Goal: Communication & Community: Answer question/provide support

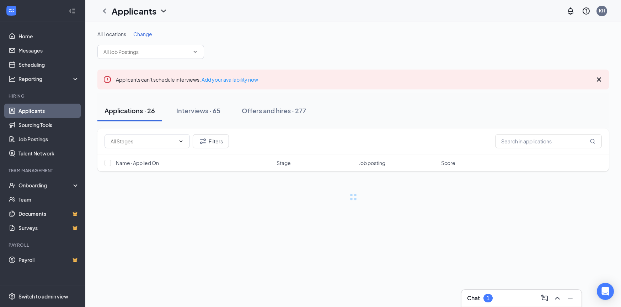
click at [478, 299] on h3 "Chat" at bounding box center [473, 298] width 13 height 8
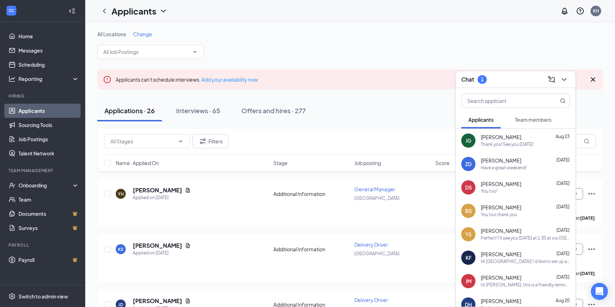
click at [501, 144] on div "Thank you! See you [DATE]!" at bounding box center [507, 145] width 53 height 6
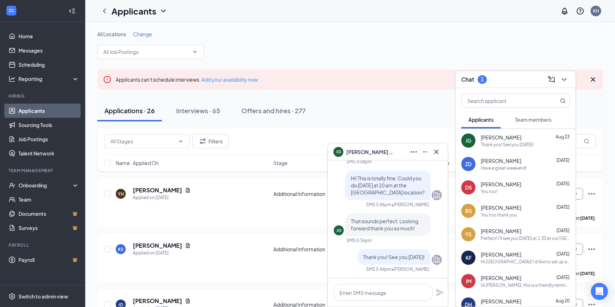
click at [499, 191] on div "You too!" at bounding box center [525, 192] width 89 height 6
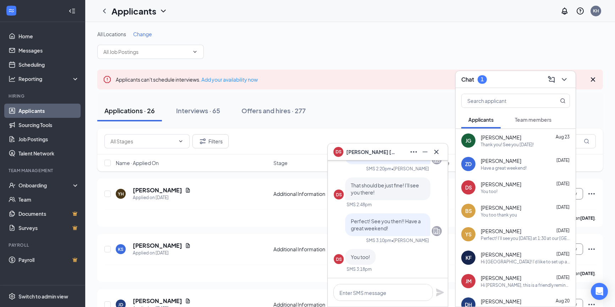
scroll to position [-36, 0]
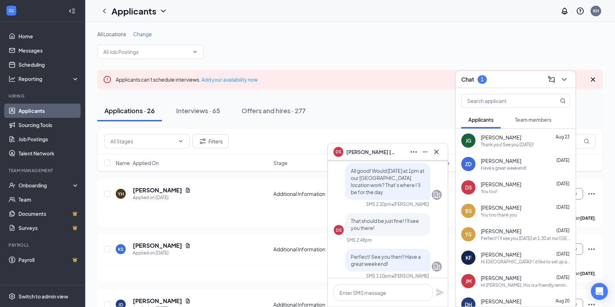
click at [500, 234] on span "[PERSON_NAME]" at bounding box center [501, 231] width 40 height 7
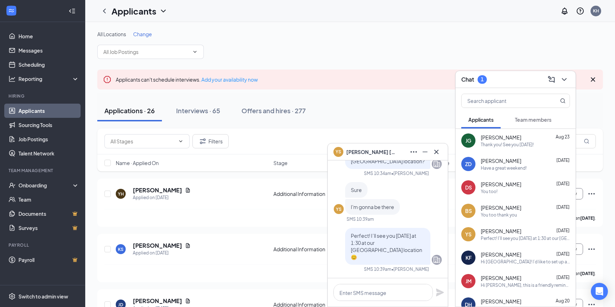
click at [512, 258] on span "[PERSON_NAME]" at bounding box center [501, 254] width 40 height 7
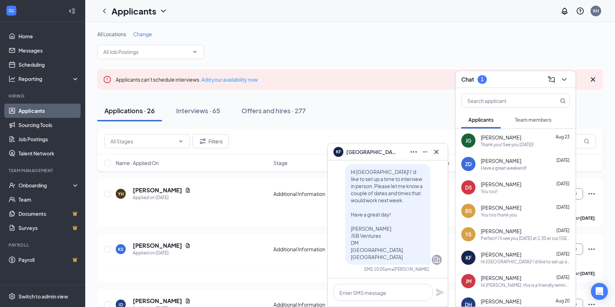
click at [515, 236] on div "Perfect! I’ll see you [DATE] at 1:30 at our [GEOGRAPHIC_DATA] location 😊" at bounding box center [525, 239] width 89 height 6
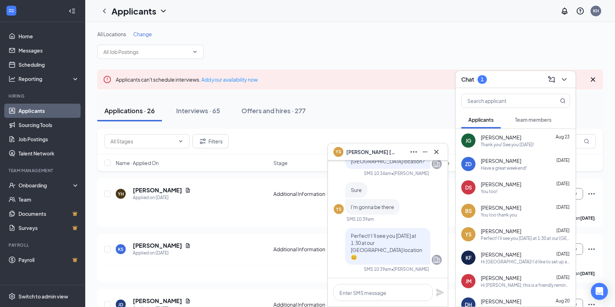
click at [510, 210] on span "[PERSON_NAME]" at bounding box center [501, 207] width 40 height 7
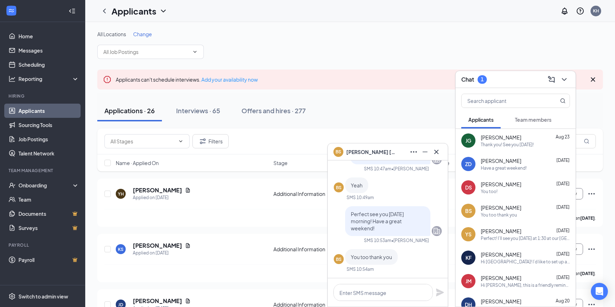
click at [506, 188] on div "[PERSON_NAME] [DATE] You too!" at bounding box center [525, 188] width 89 height 14
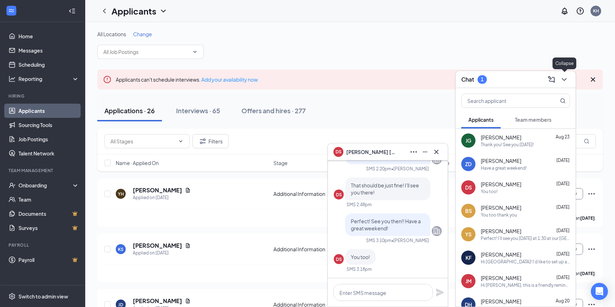
click at [562, 80] on icon "ChevronDown" at bounding box center [564, 79] width 9 height 9
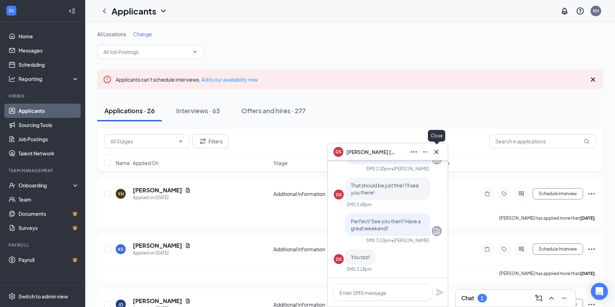
click at [436, 152] on icon "Cross" at bounding box center [436, 152] width 9 height 9
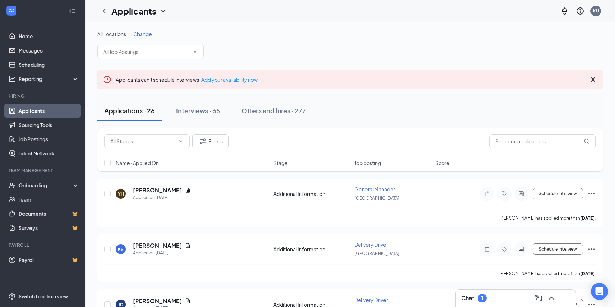
click at [29, 111] on link "Applicants" at bounding box center [48, 111] width 61 height 14
click at [204, 111] on div "Interviews · 65" at bounding box center [198, 110] width 44 height 9
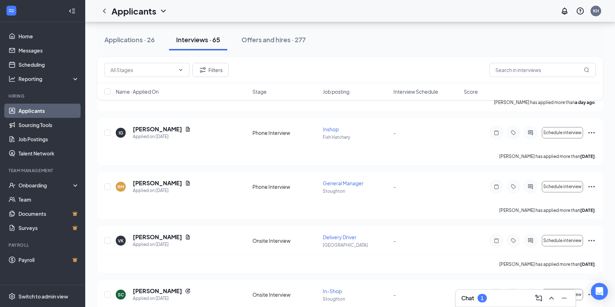
scroll to position [249, 0]
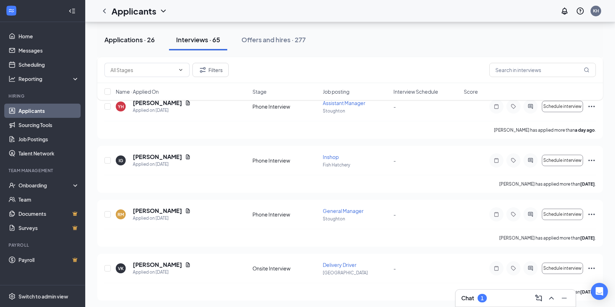
click at [125, 44] on div "Applications · 26" at bounding box center [129, 39] width 50 height 9
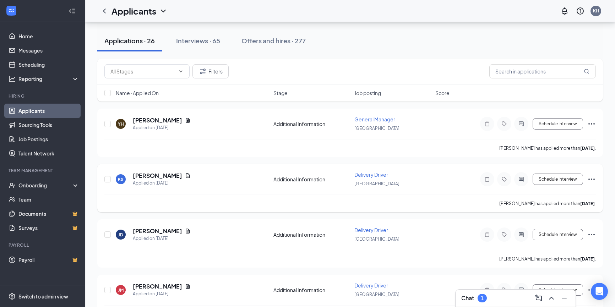
scroll to position [71, 0]
click at [152, 233] on h5 "[PERSON_NAME]" at bounding box center [157, 230] width 49 height 8
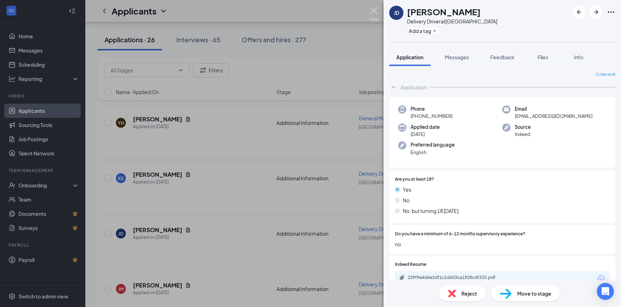
click at [372, 11] on img at bounding box center [373, 14] width 9 height 14
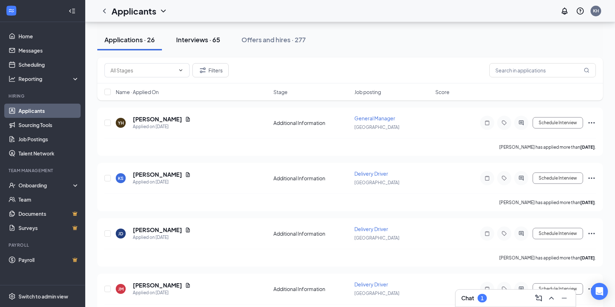
click at [198, 38] on div "Interviews · 65" at bounding box center [198, 39] width 44 height 9
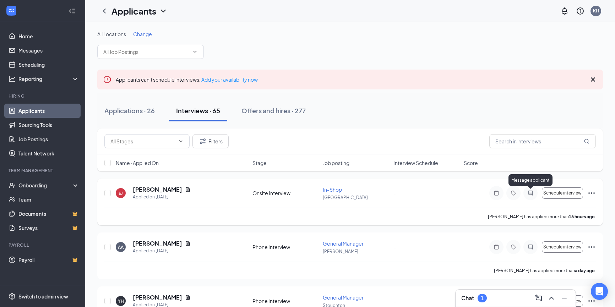
click at [532, 195] on icon "ActiveChat" at bounding box center [530, 193] width 5 height 5
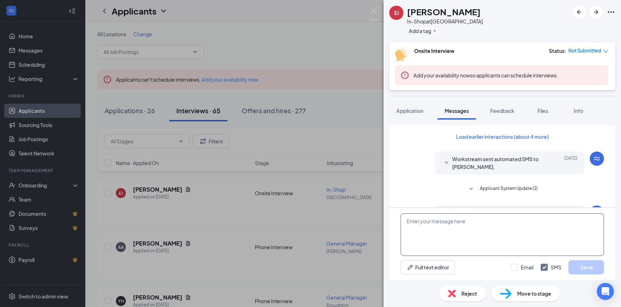
click at [413, 222] on textarea at bounding box center [501, 234] width 203 height 43
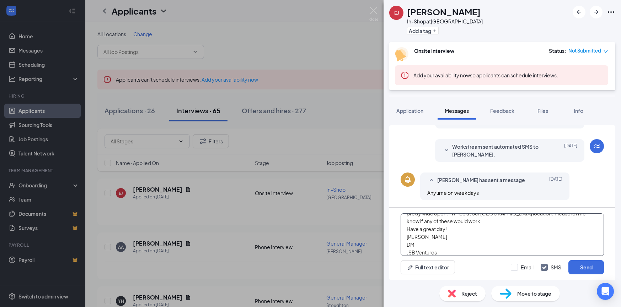
scroll to position [31, 0]
type textarea "Hi [PERSON_NAME]! I'd like to set up an in person interview with you this week.…"
click at [586, 269] on button "Send" at bounding box center [586, 267] width 36 height 14
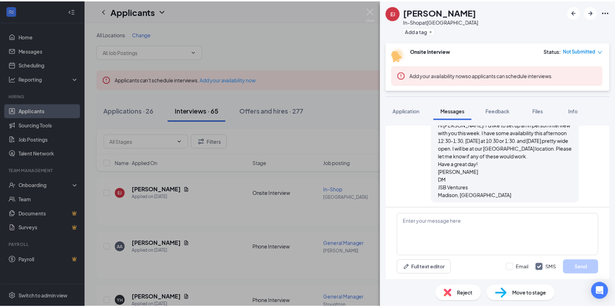
scroll to position [303, 0]
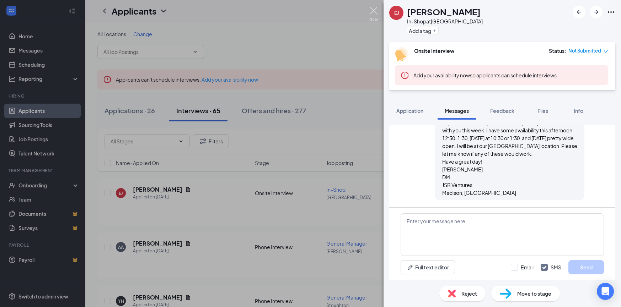
click at [374, 12] on img at bounding box center [373, 14] width 9 height 14
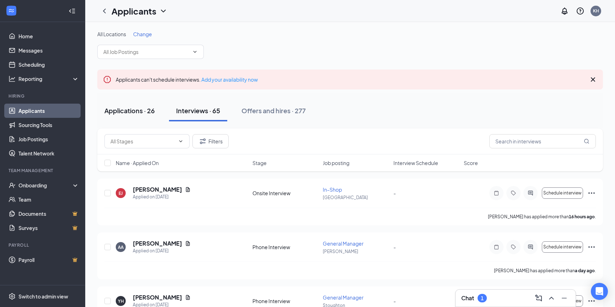
click at [132, 110] on div "Applications · 26" at bounding box center [129, 110] width 50 height 9
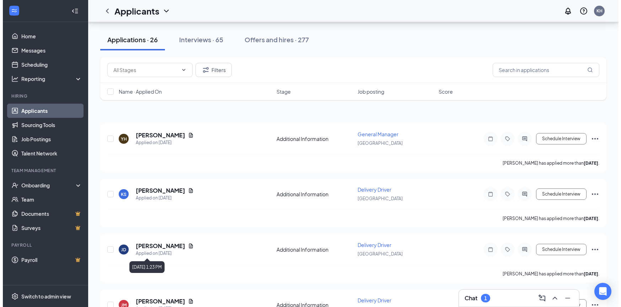
scroll to position [107, 0]
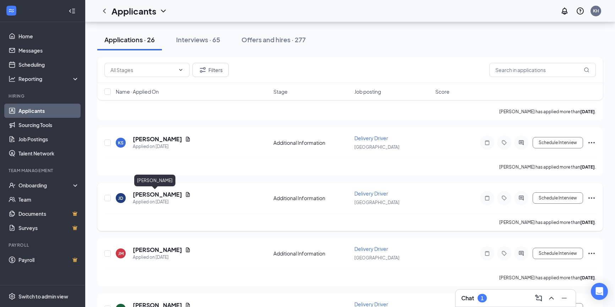
click at [147, 191] on h5 "[PERSON_NAME]" at bounding box center [157, 195] width 49 height 8
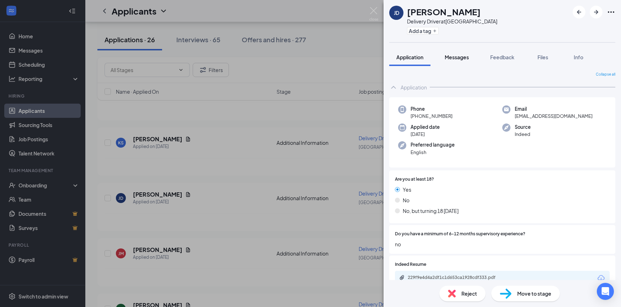
click at [456, 56] on span "Messages" at bounding box center [456, 57] width 24 height 6
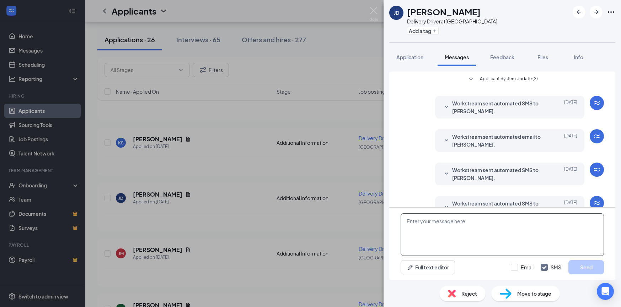
scroll to position [119, 0]
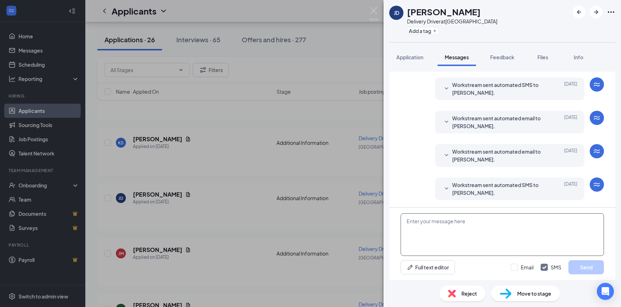
click at [443, 223] on textarea at bounding box center [501, 234] width 203 height 43
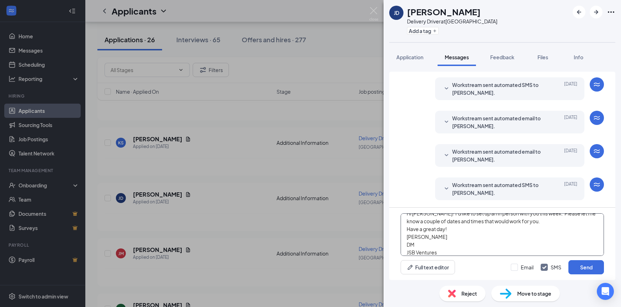
scroll to position [16, 0]
type textarea "Hi [PERSON_NAME]! I'd like to set up an in person with you this week. Please le…"
click at [587, 267] on button "Send" at bounding box center [586, 267] width 36 height 14
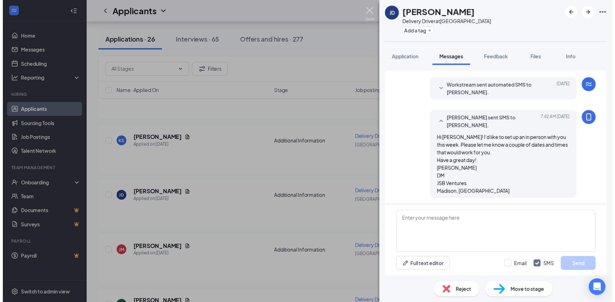
scroll to position [219, 0]
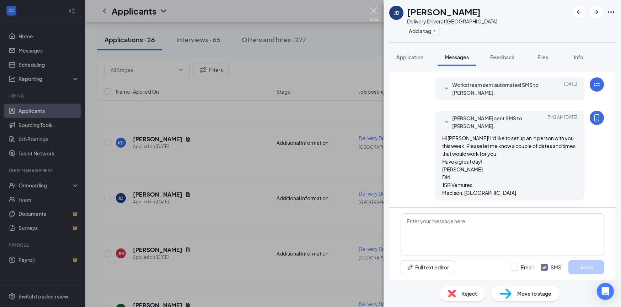
click at [370, 13] on img at bounding box center [373, 14] width 9 height 14
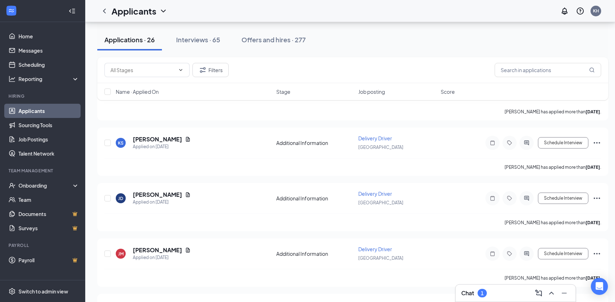
click at [474, 292] on h3 "Chat" at bounding box center [467, 293] width 13 height 8
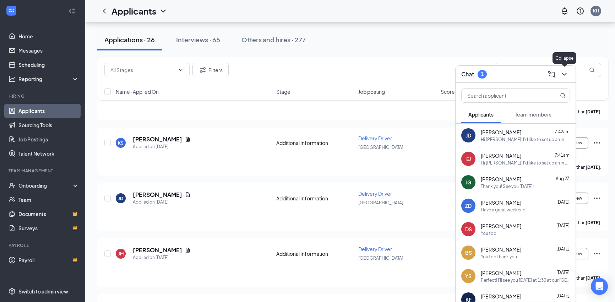
click at [563, 72] on icon "ChevronDown" at bounding box center [564, 74] width 9 height 9
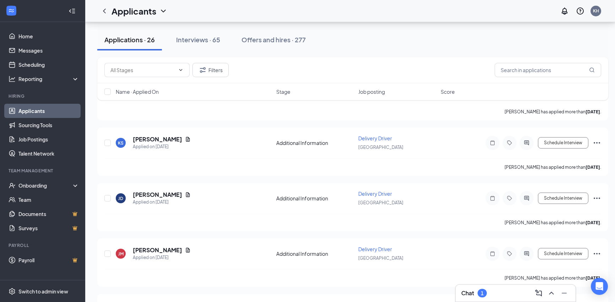
click at [484, 292] on div "1" at bounding box center [482, 293] width 3 height 6
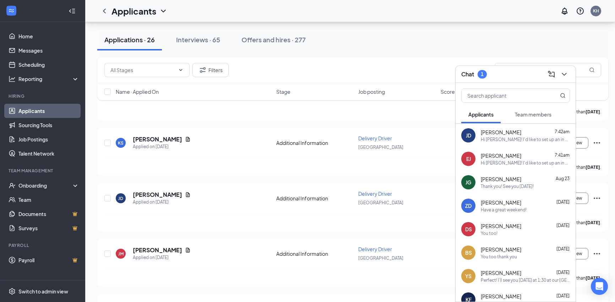
click at [501, 164] on div "Hi [PERSON_NAME]! I'd like to set up an in person interview with you this week.…" at bounding box center [525, 163] width 89 height 6
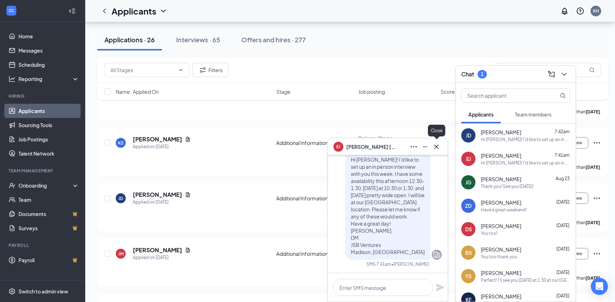
click at [441, 148] on button at bounding box center [436, 146] width 11 height 11
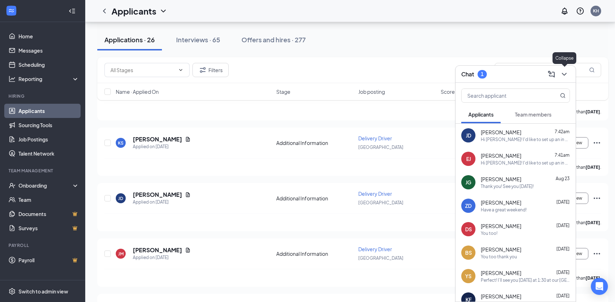
click at [564, 74] on icon "ChevronDown" at bounding box center [564, 74] width 9 height 9
